Goal: Navigation & Orientation: Find specific page/section

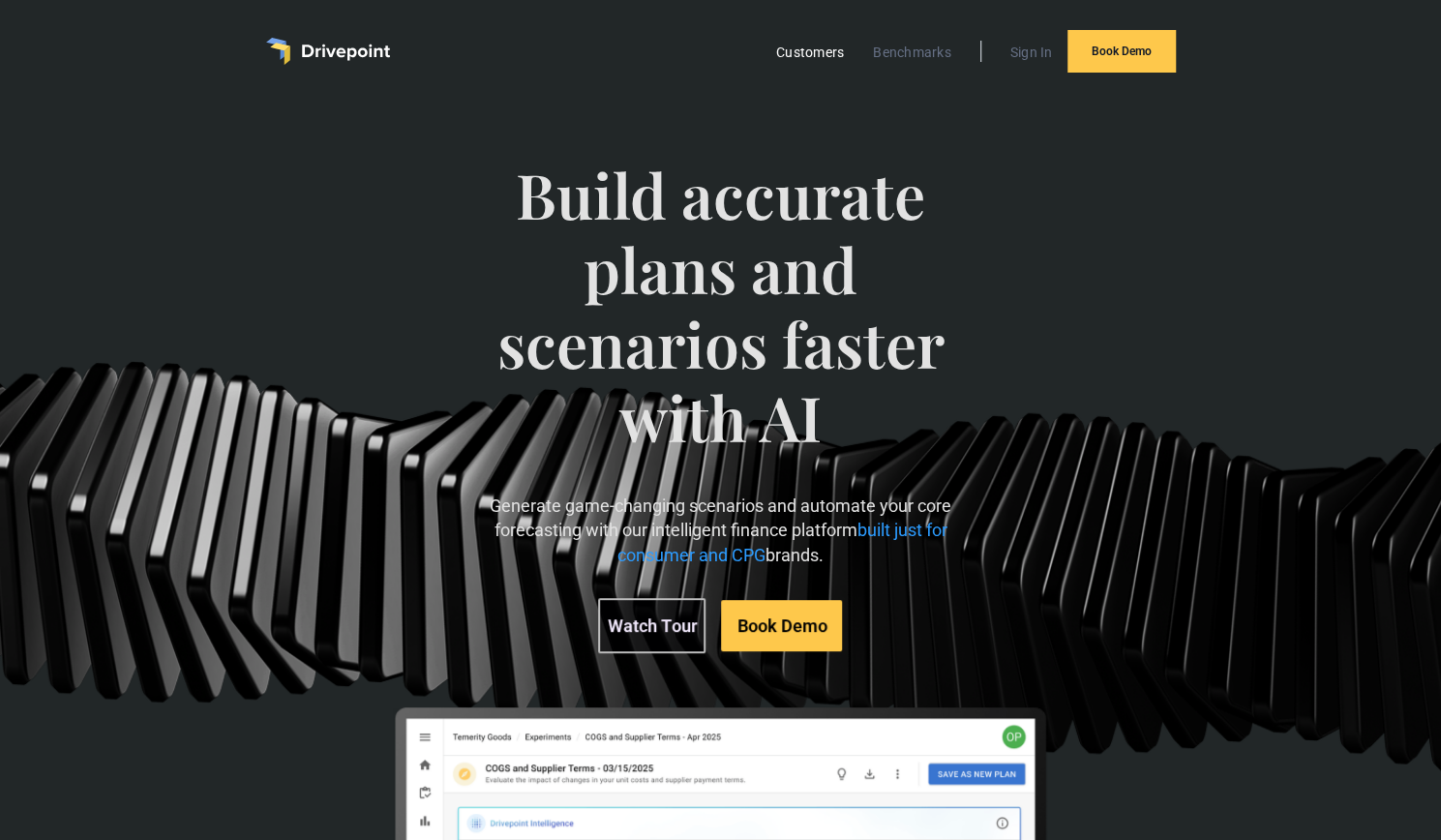
click at [813, 57] on link "Customers" at bounding box center [811, 52] width 87 height 25
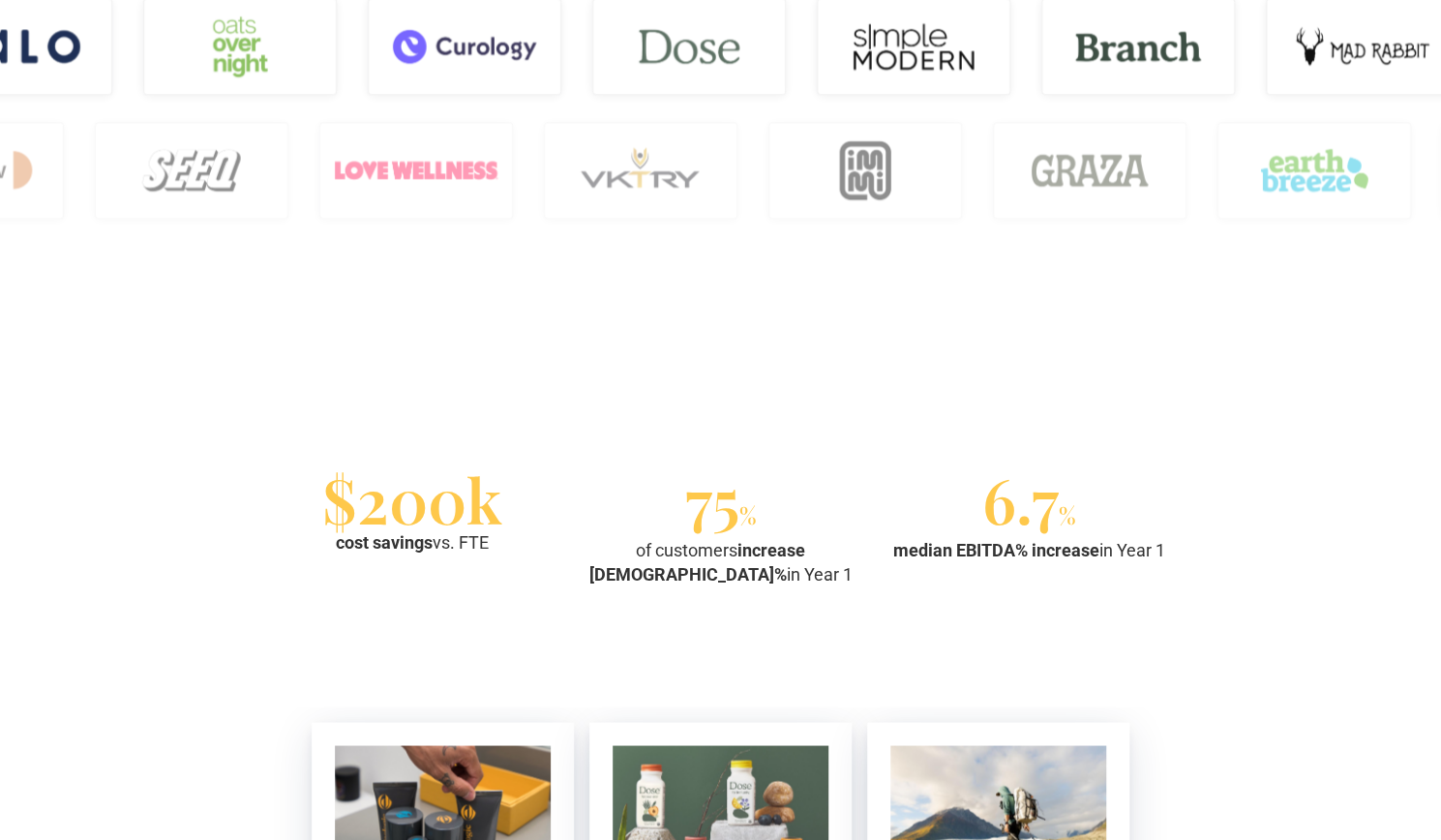
scroll to position [1464, 0]
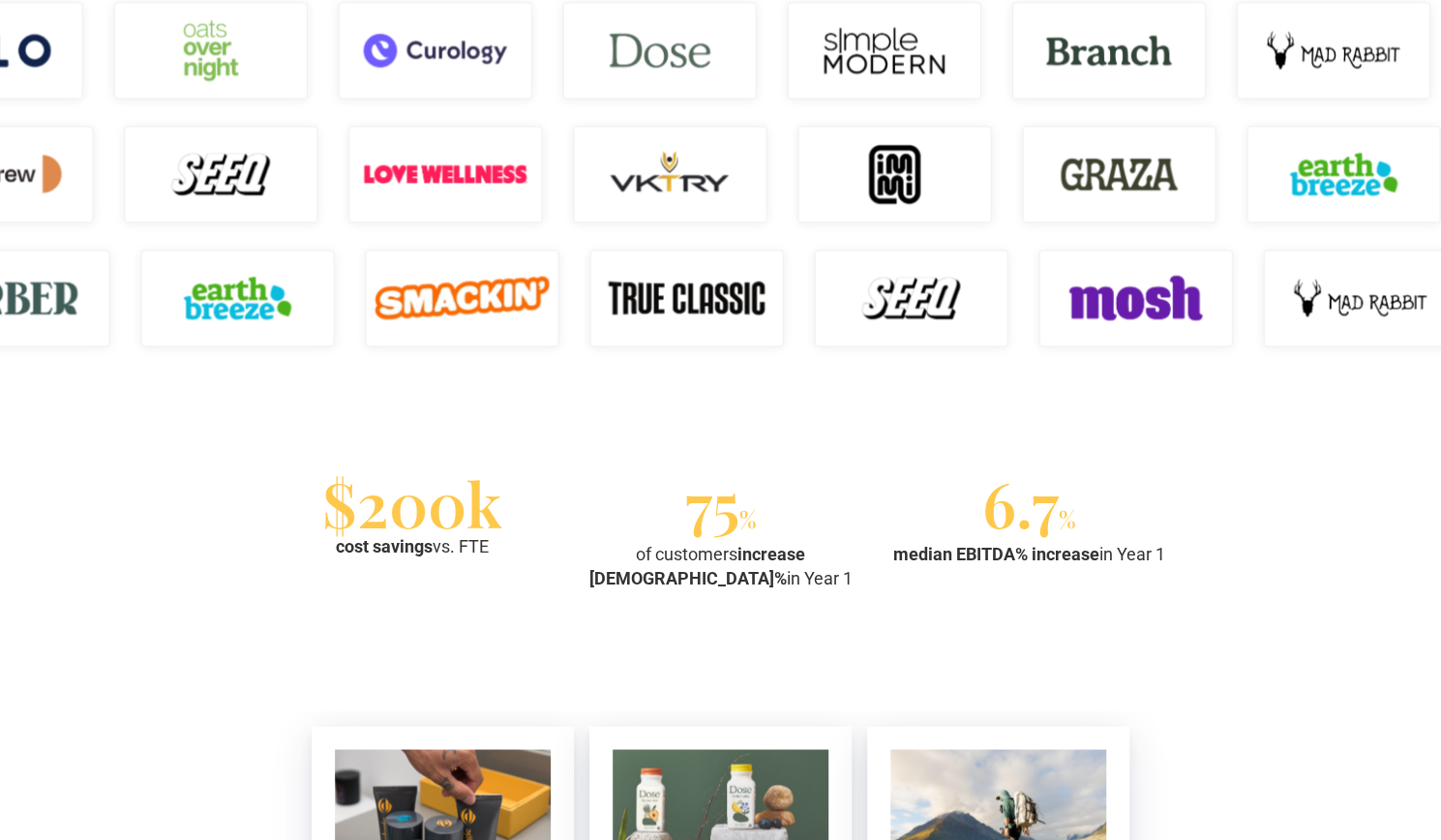
click at [1423, 318] on img at bounding box center [1360, 298] width 193 height 97
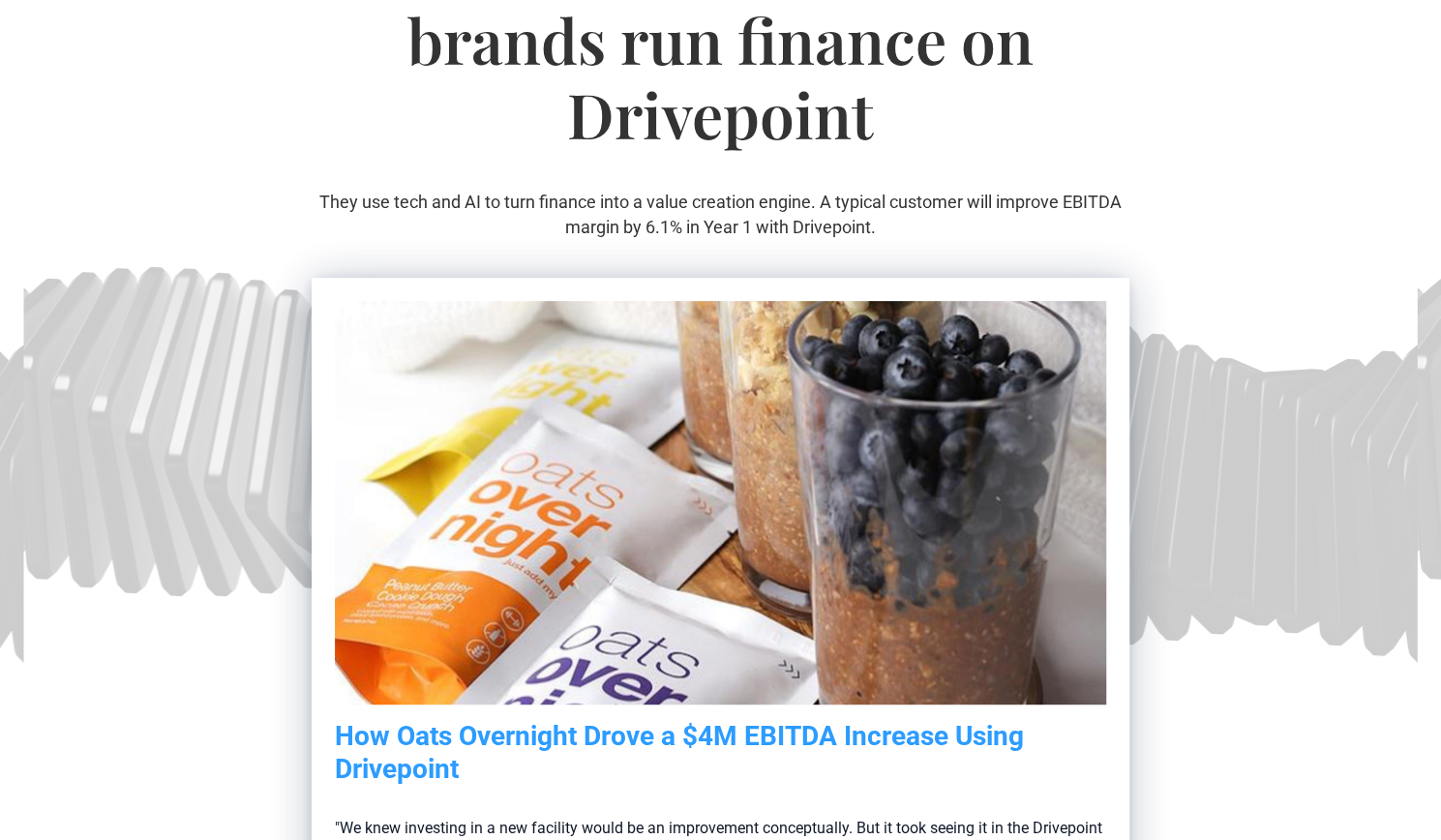
scroll to position [0, 0]
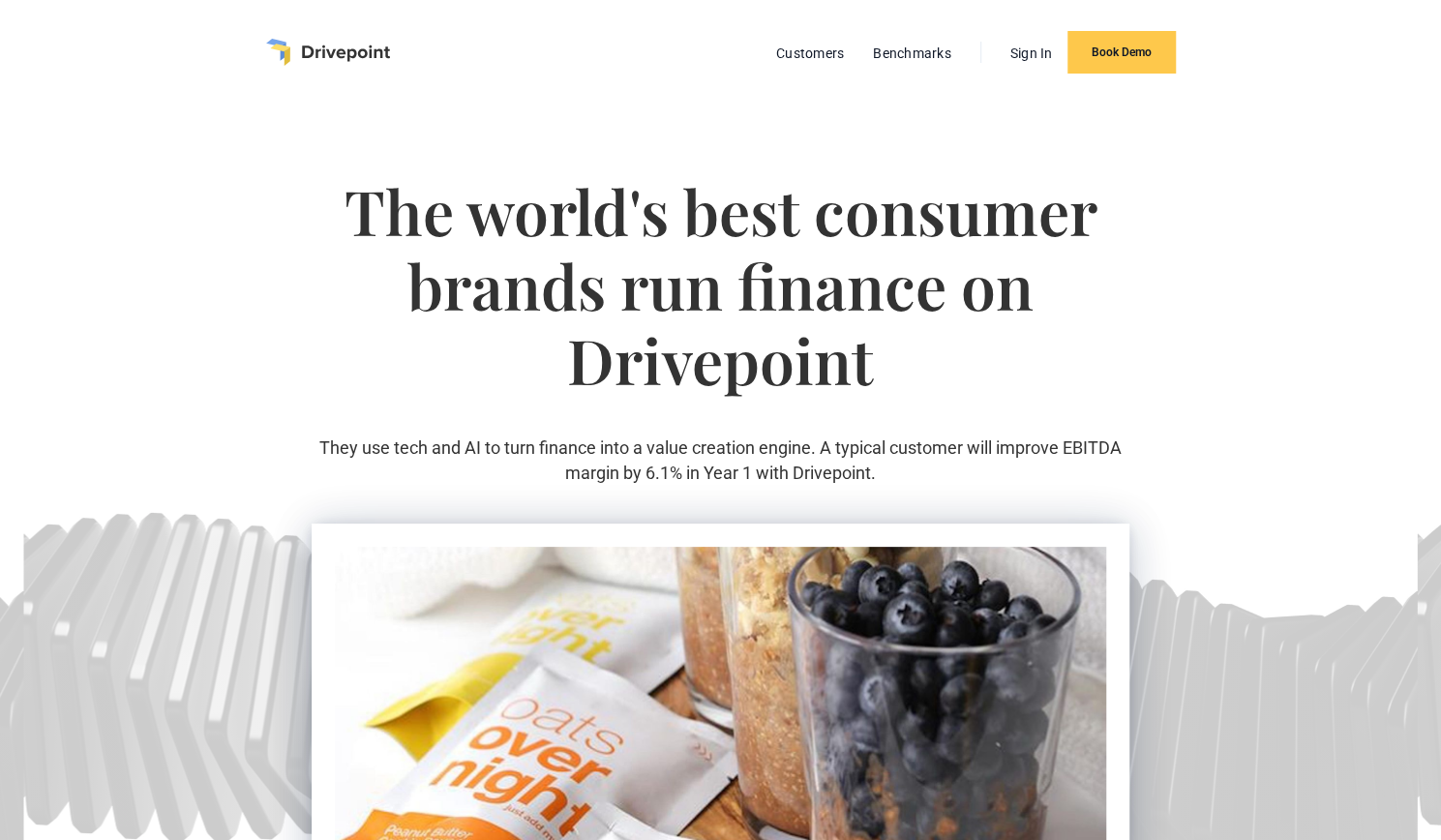
click at [386, 42] on img "home" at bounding box center [328, 52] width 124 height 27
